Goal: Information Seeking & Learning: Find specific fact

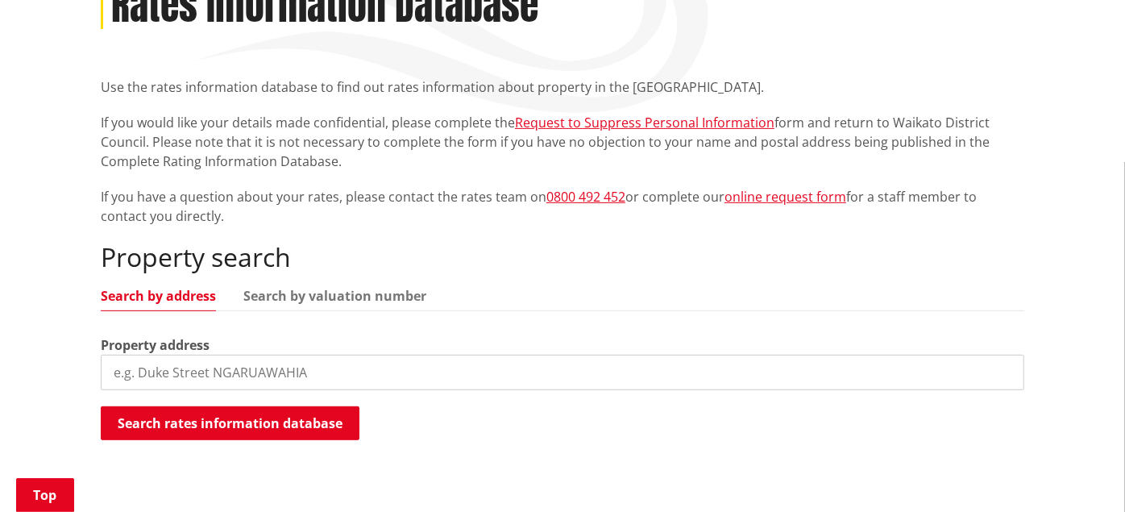
scroll to position [268, 0]
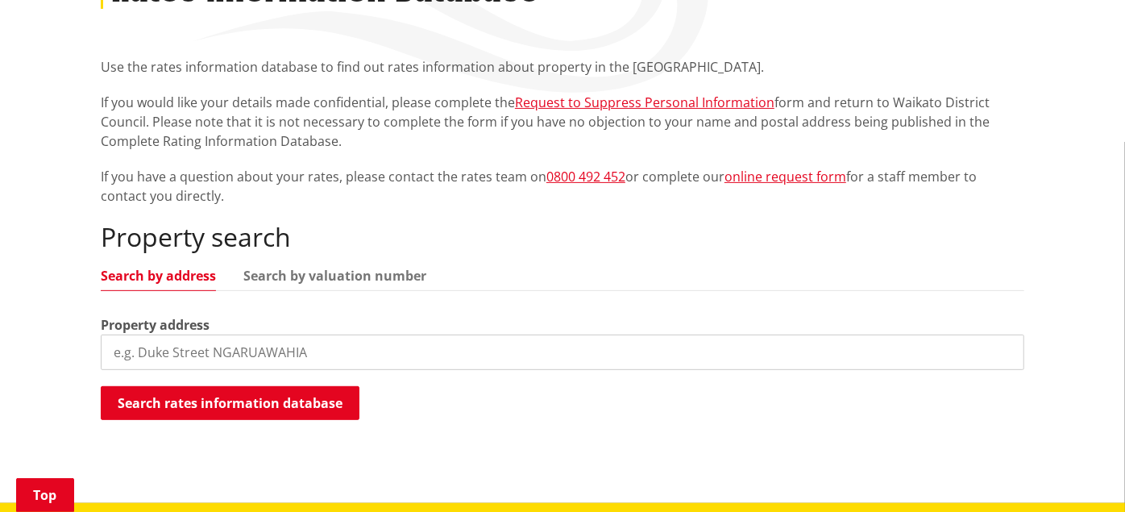
paste input "[GEOGRAPHIC_DATA]"
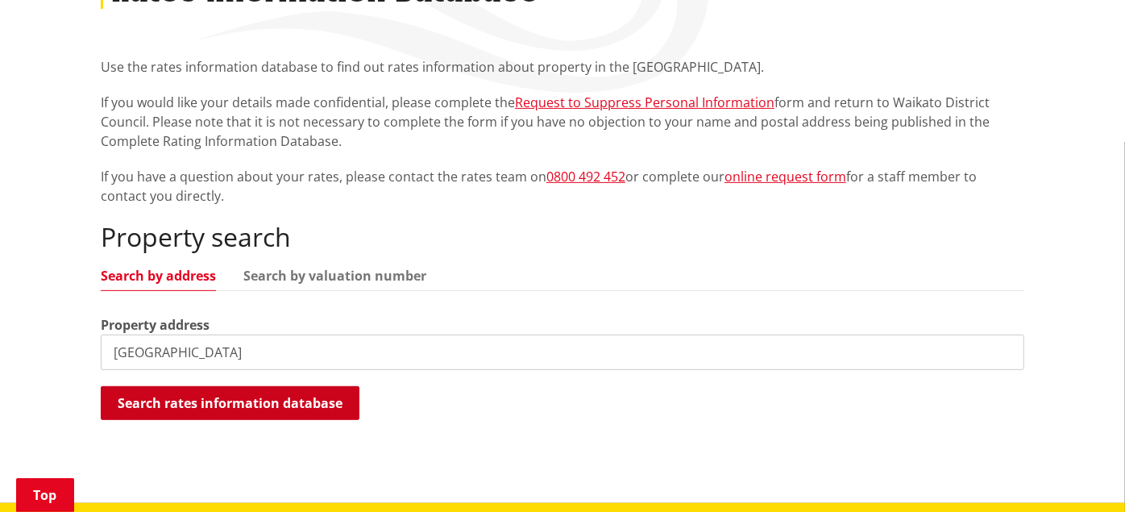
click at [299, 404] on button "Search rates information database" at bounding box center [230, 403] width 259 height 34
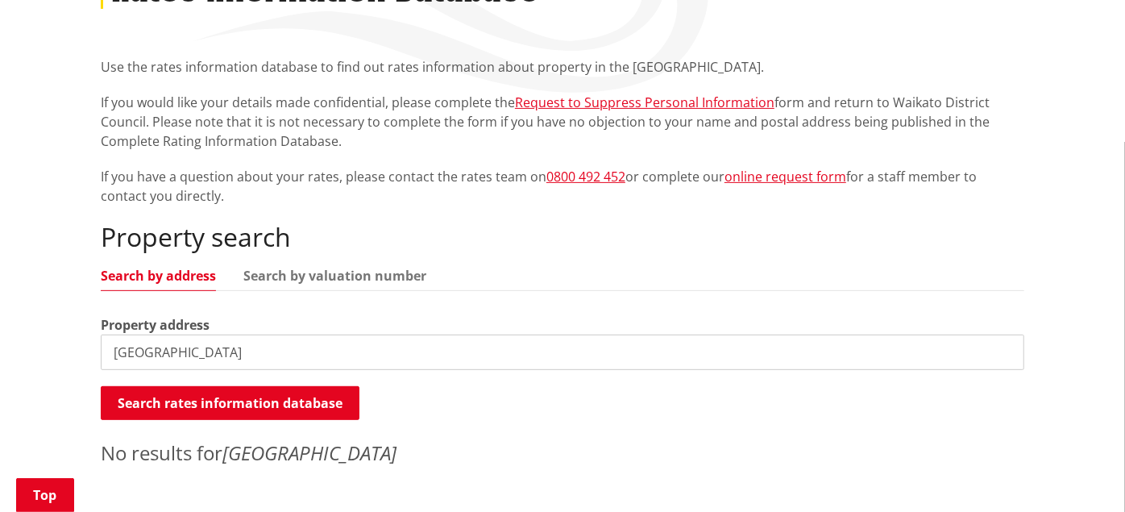
click at [109, 354] on input "[GEOGRAPHIC_DATA]" at bounding box center [562, 351] width 923 height 35
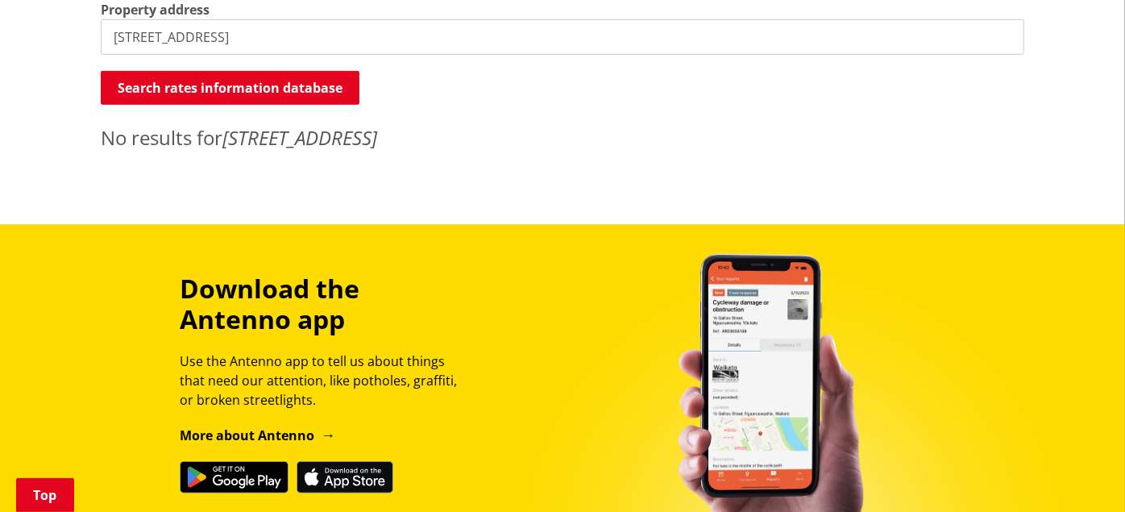
scroll to position [447, 0]
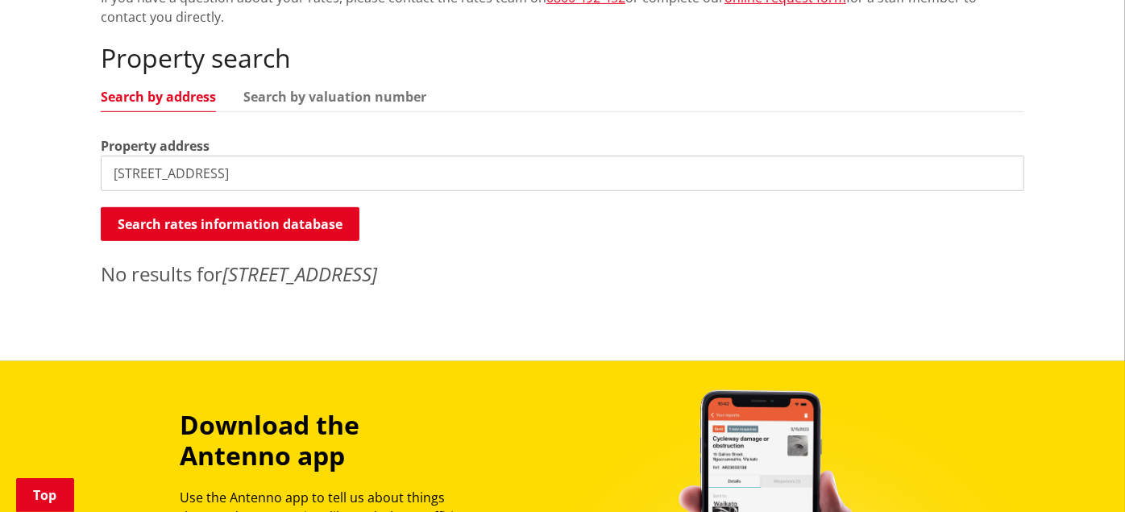
drag, startPoint x: 288, startPoint y: 166, endPoint x: 184, endPoint y: 170, distance: 103.2
click at [184, 170] on input "[STREET_ADDRESS]" at bounding box center [562, 172] width 923 height 35
paste input "[STREET_ADDRESS]"
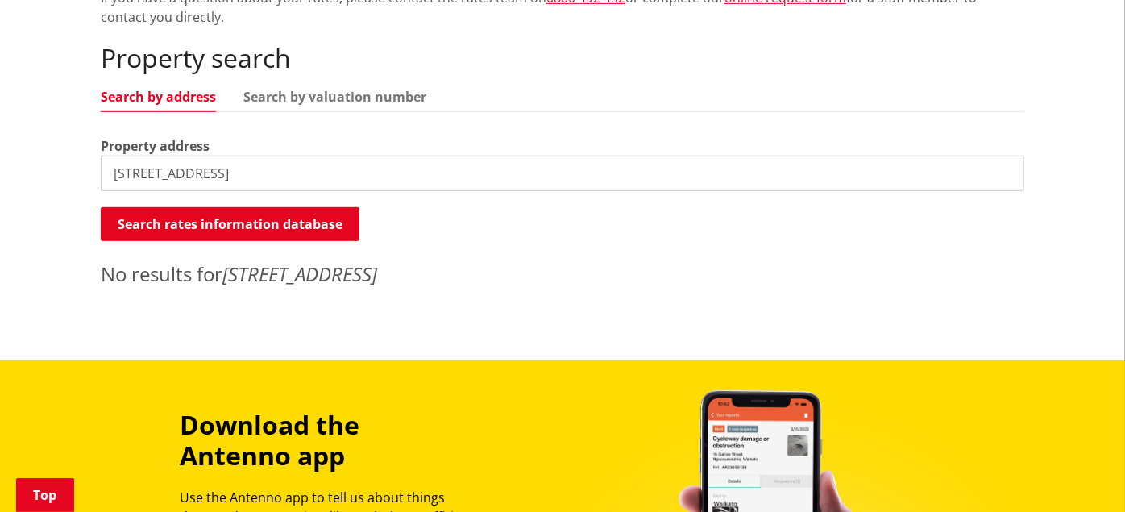
click at [114, 163] on input "[STREET_ADDRESS]" at bounding box center [562, 172] width 923 height 35
type input "[STREET_ADDRESS]"
